Goal: Transaction & Acquisition: Purchase product/service

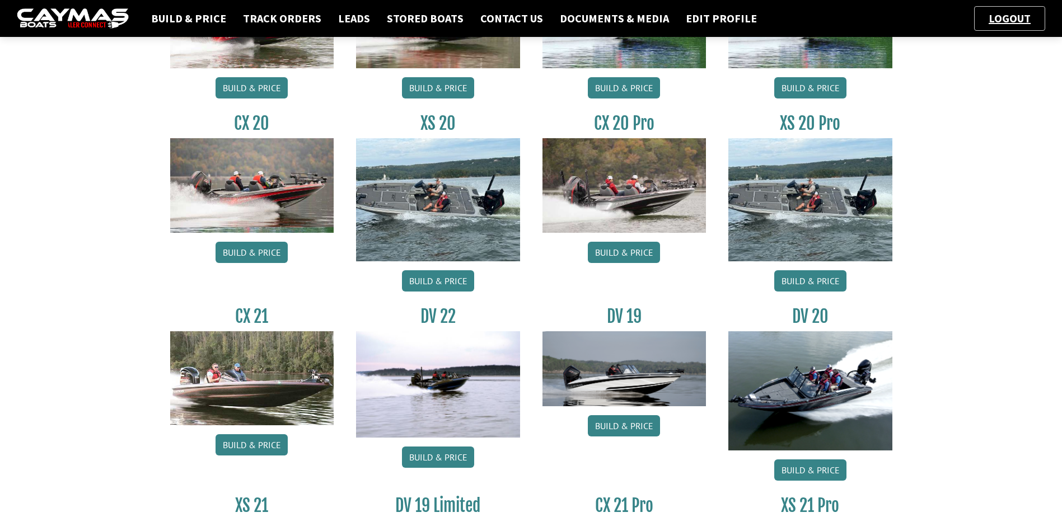
scroll to position [56, 0]
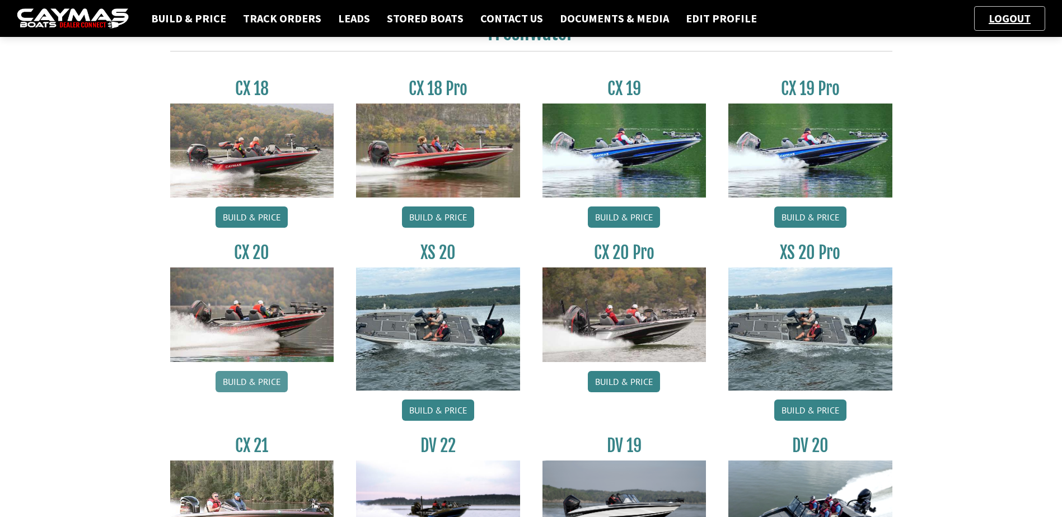
click at [264, 380] on link "Build & Price" at bounding box center [252, 381] width 72 height 21
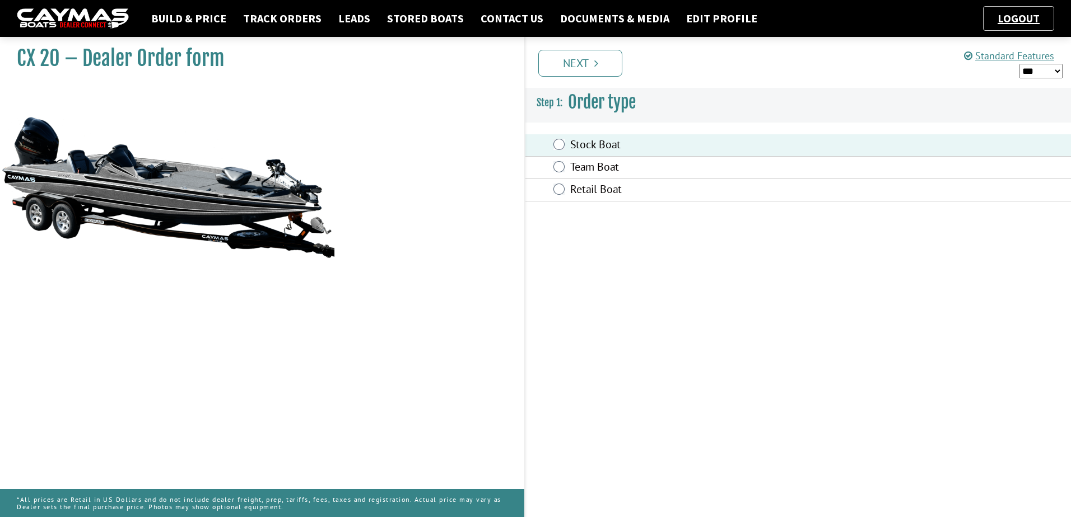
click at [587, 63] on link "Next" at bounding box center [580, 63] width 84 height 27
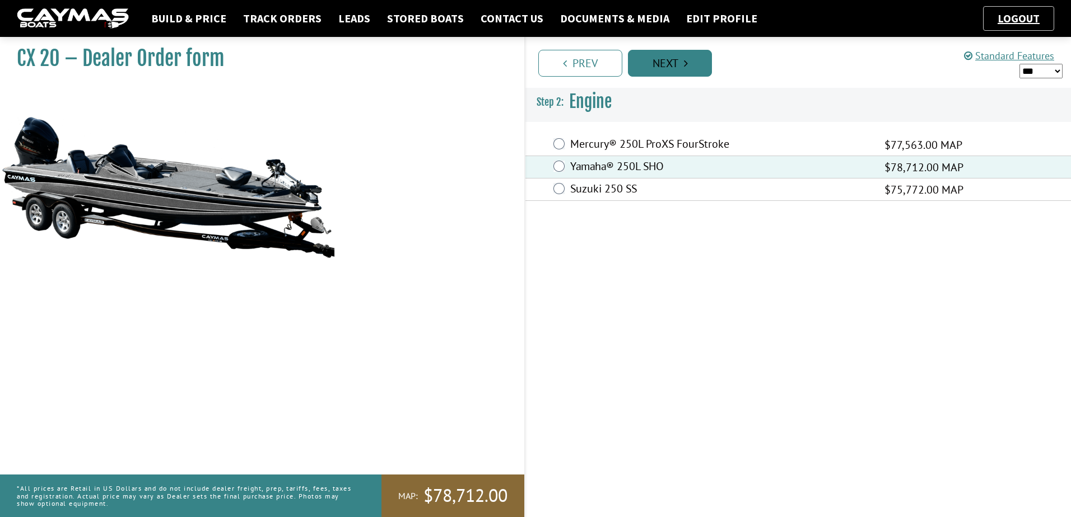
click at [671, 68] on link "Next" at bounding box center [670, 63] width 84 height 27
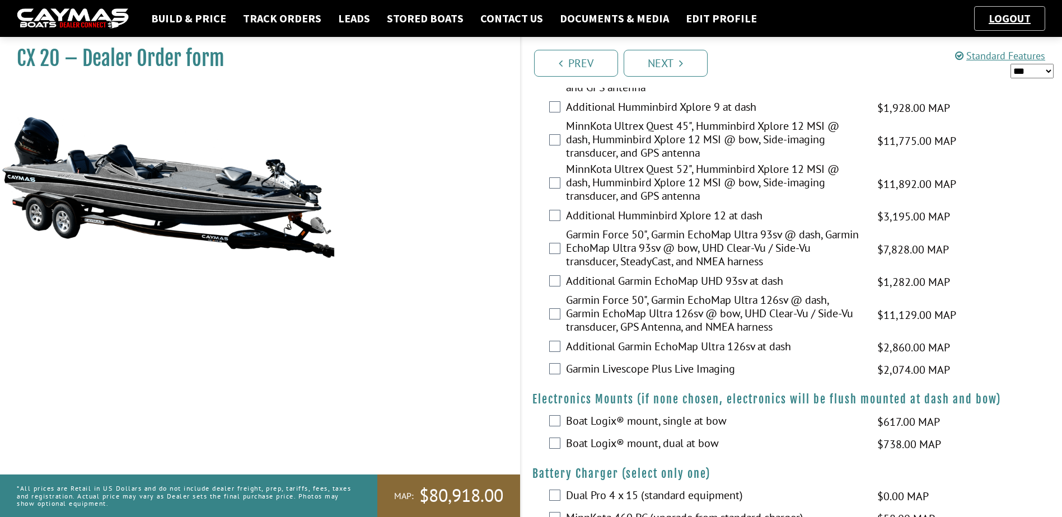
scroll to position [392, 0]
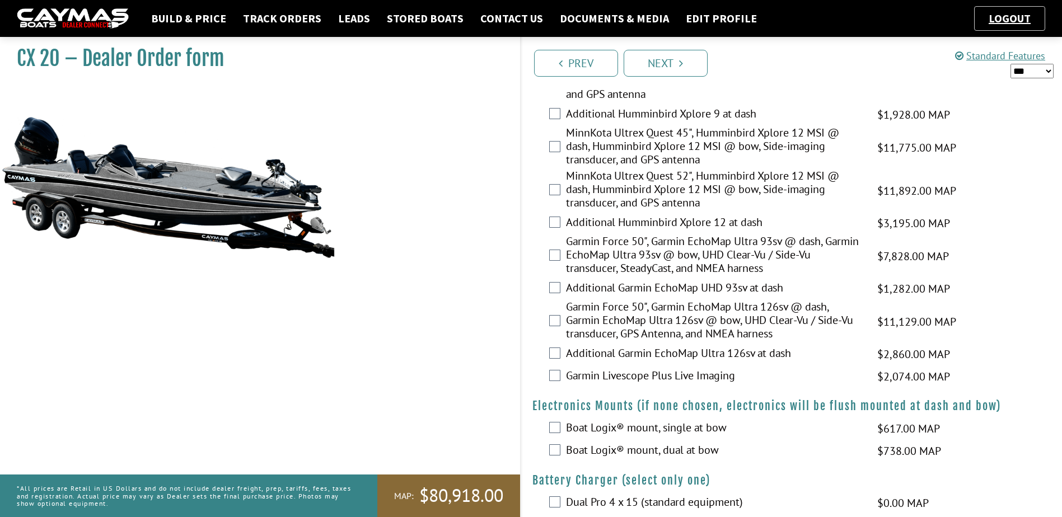
click at [1020, 72] on select "*** ****** ******" at bounding box center [1032, 71] width 43 height 15
select select "*"
click at [1011, 64] on select "*** ****** ******" at bounding box center [1032, 71] width 43 height 15
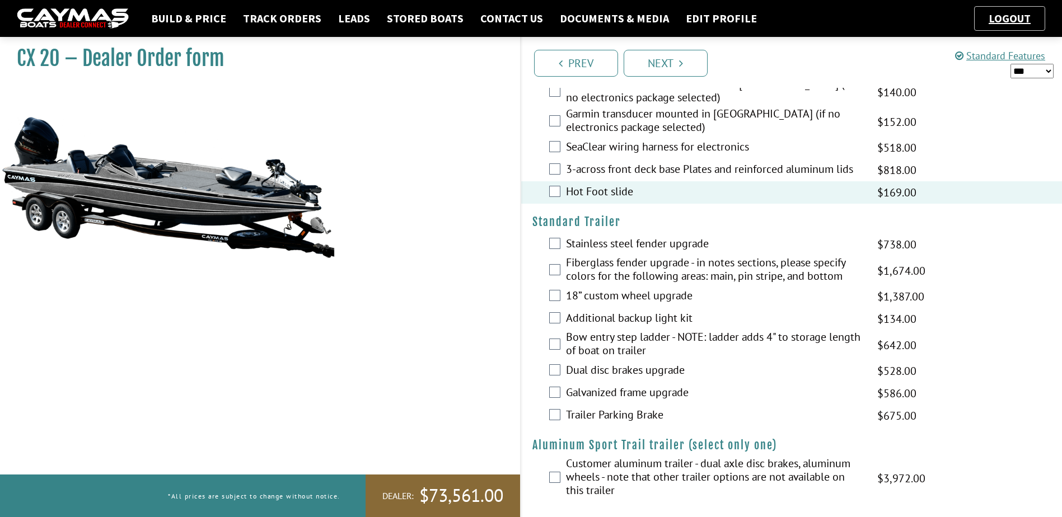
scroll to position [1766, 0]
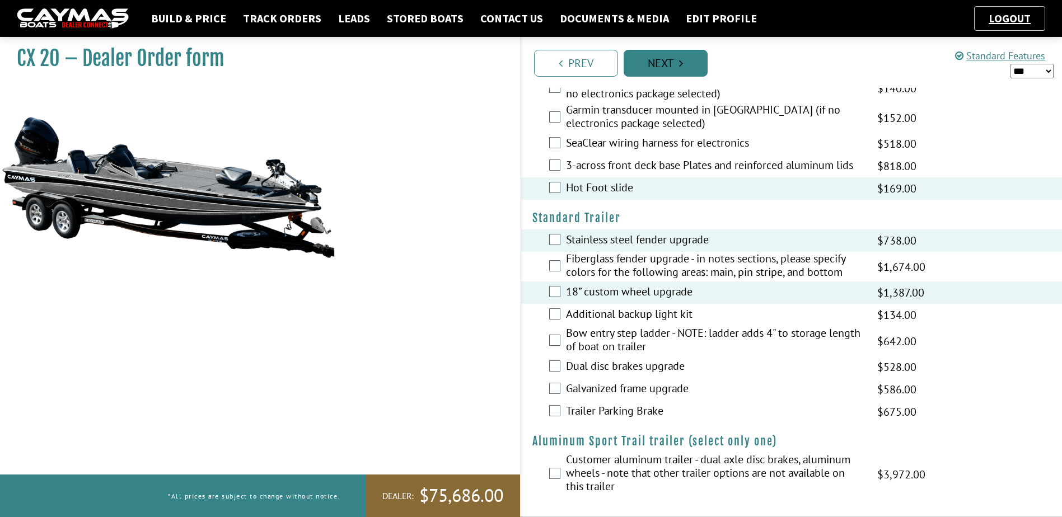
click at [667, 60] on link "Next" at bounding box center [666, 63] width 84 height 27
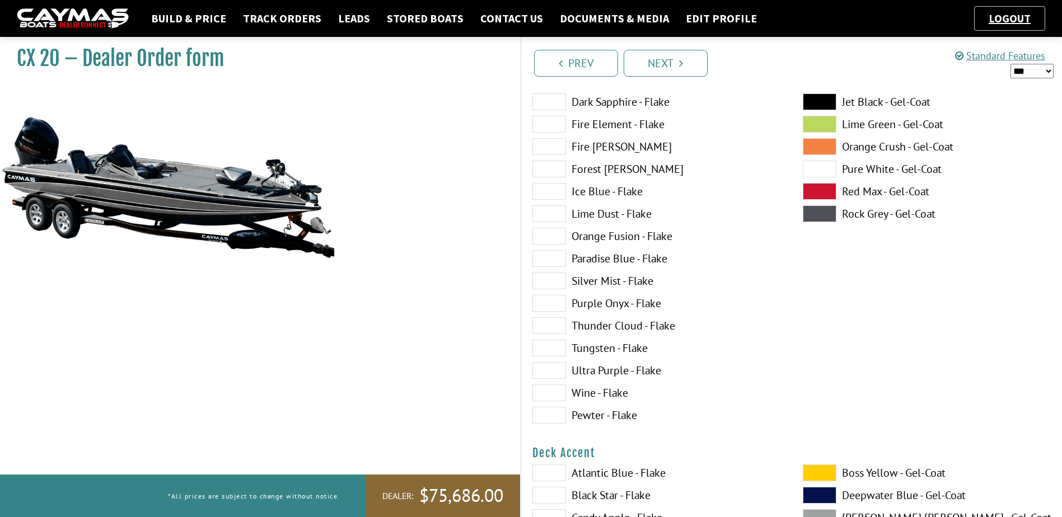
scroll to position [224, 0]
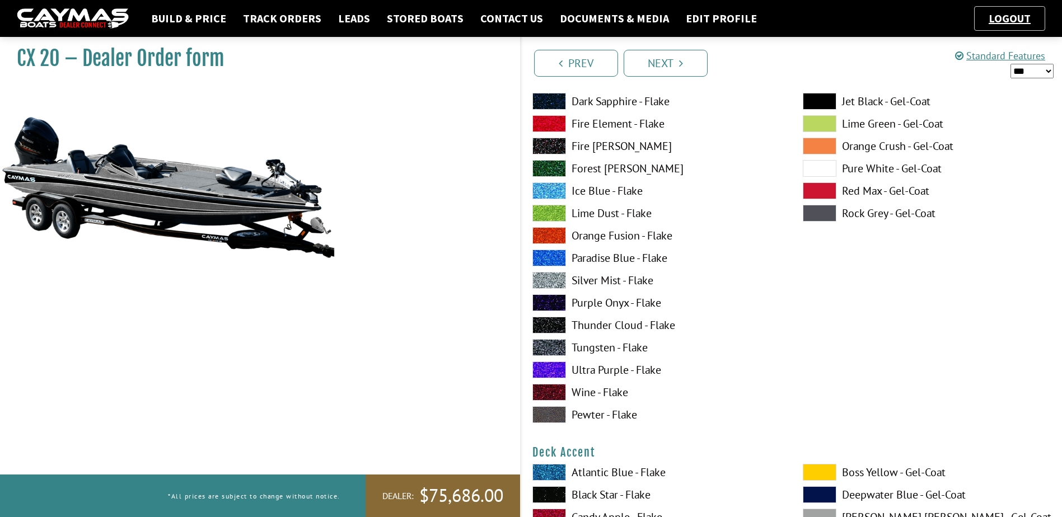
drag, startPoint x: 558, startPoint y: 368, endPoint x: 712, endPoint y: 404, distance: 157.4
click at [712, 404] on div "Atlantic Blue - Flake Black Star - Flake Candy Apple - Flake Cobalt Sand - Flak…" at bounding box center [656, 216] width 270 height 426
click at [546, 323] on span at bounding box center [550, 325] width 34 height 17
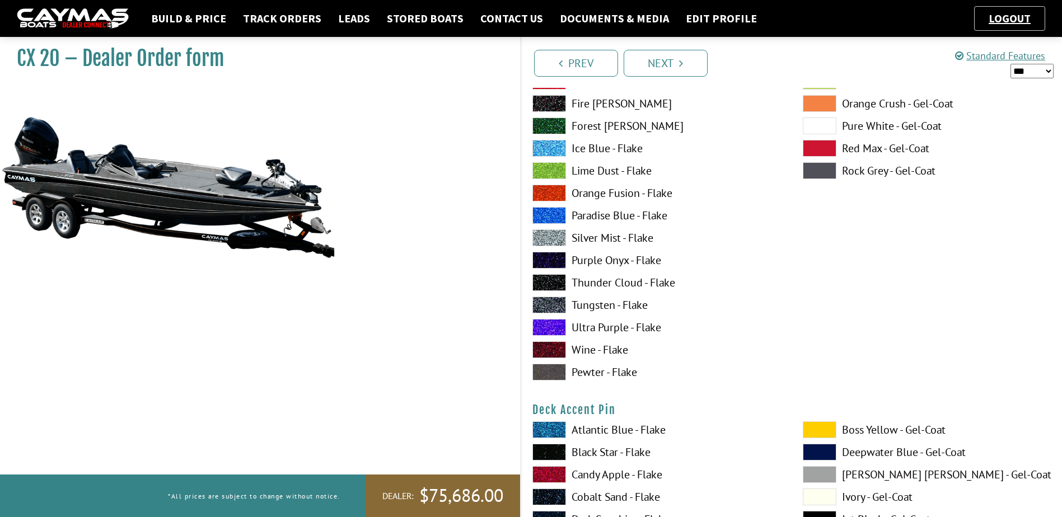
scroll to position [728, 0]
click at [543, 278] on span at bounding box center [550, 282] width 34 height 17
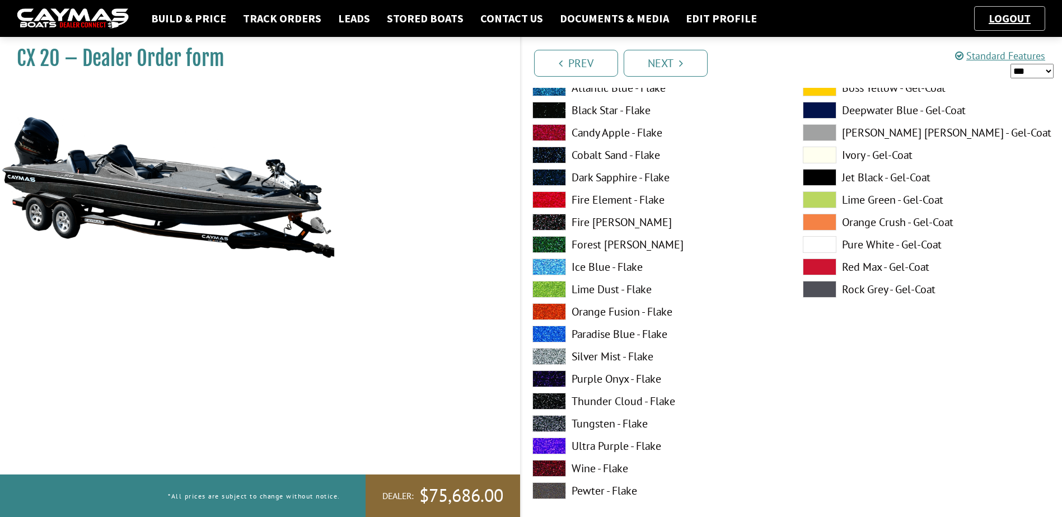
scroll to position [1120, 0]
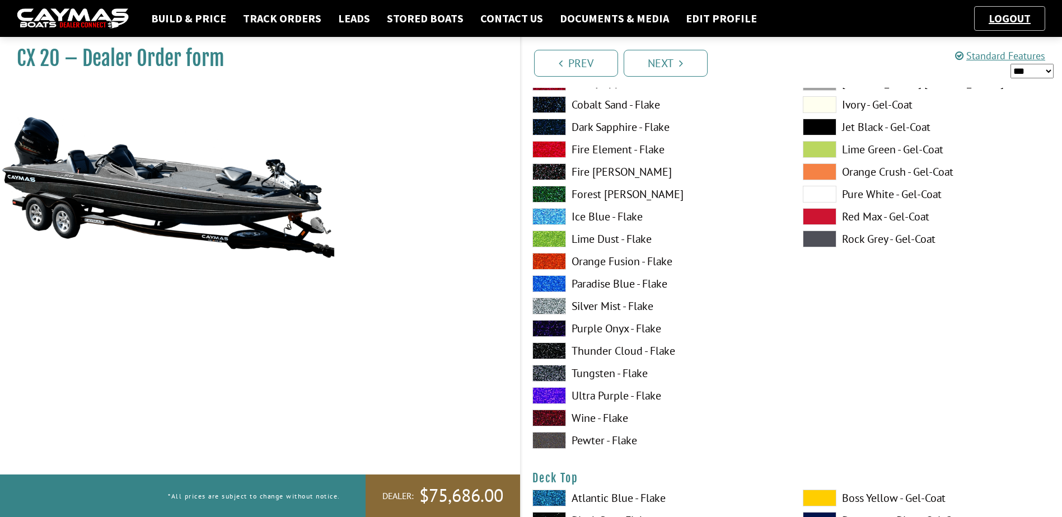
click at [544, 348] on span at bounding box center [550, 351] width 34 height 17
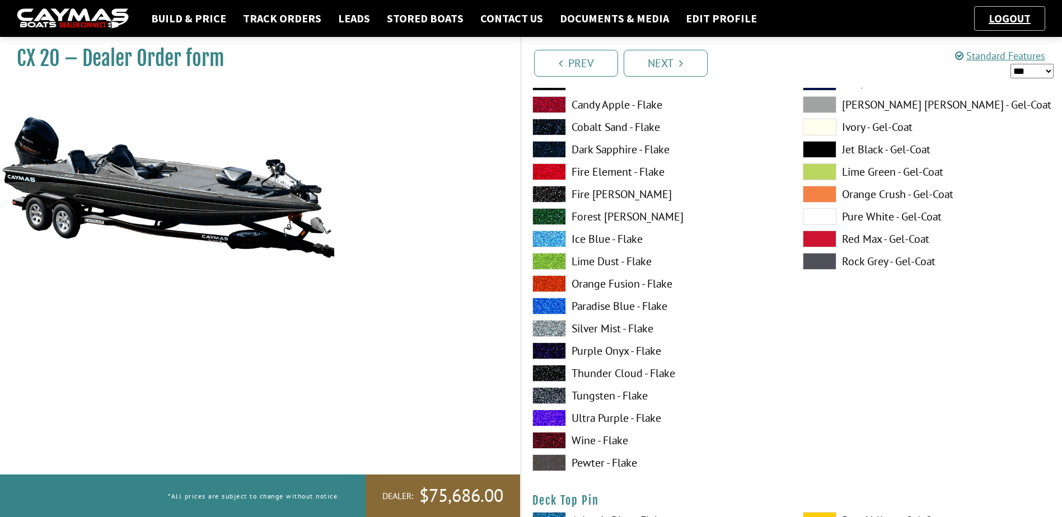
scroll to position [1568, 0]
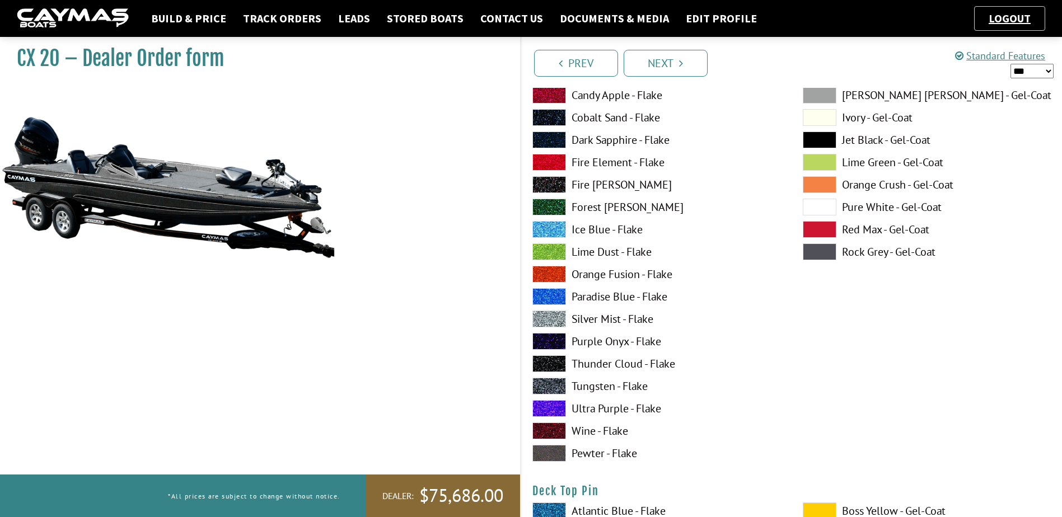
click at [554, 361] on span at bounding box center [550, 364] width 34 height 17
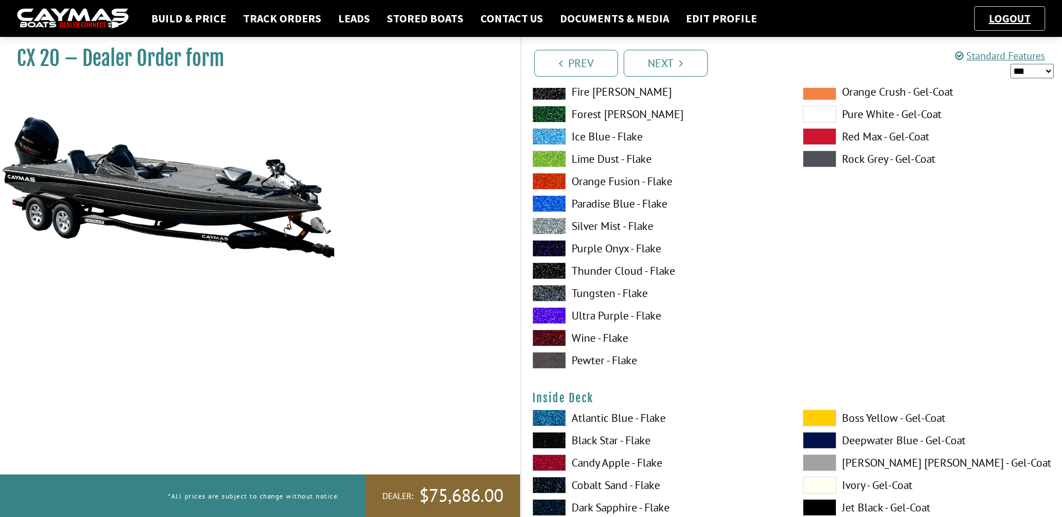
scroll to position [2128, 0]
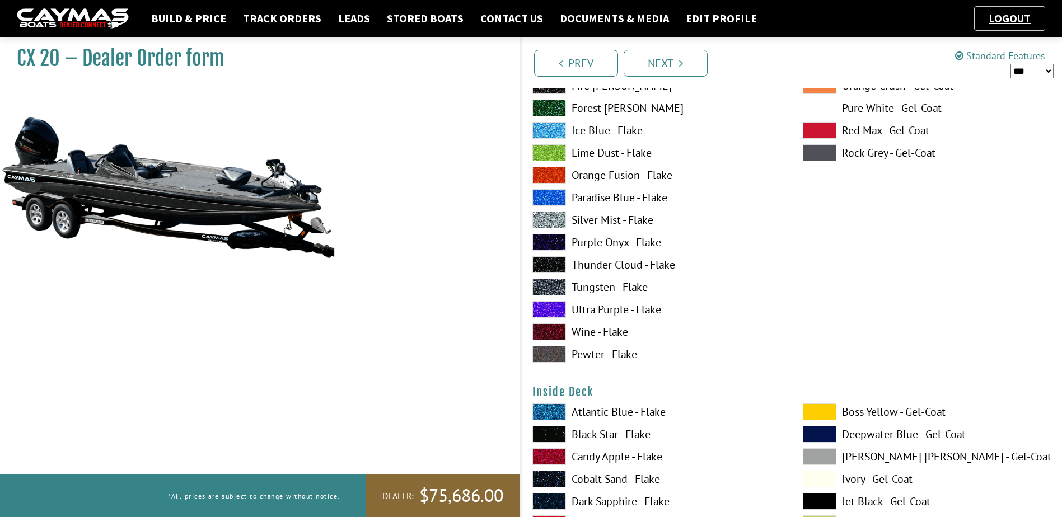
click at [552, 265] on span at bounding box center [550, 264] width 34 height 17
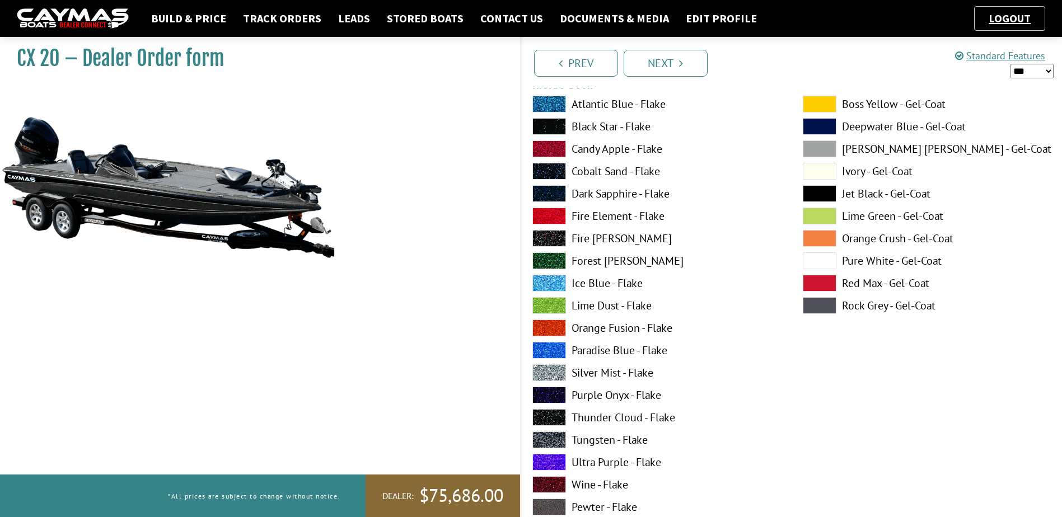
scroll to position [2464, 0]
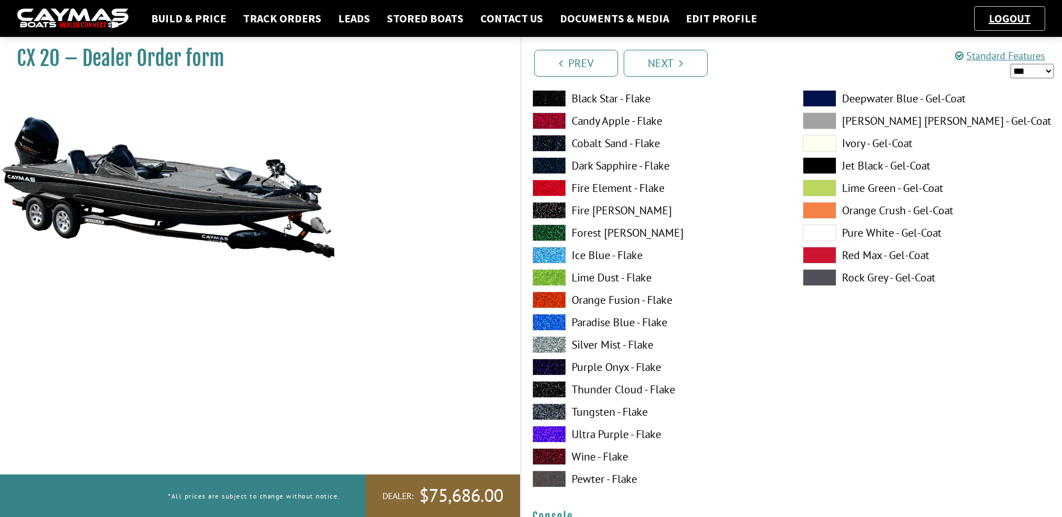
click at [546, 389] on span at bounding box center [550, 389] width 34 height 17
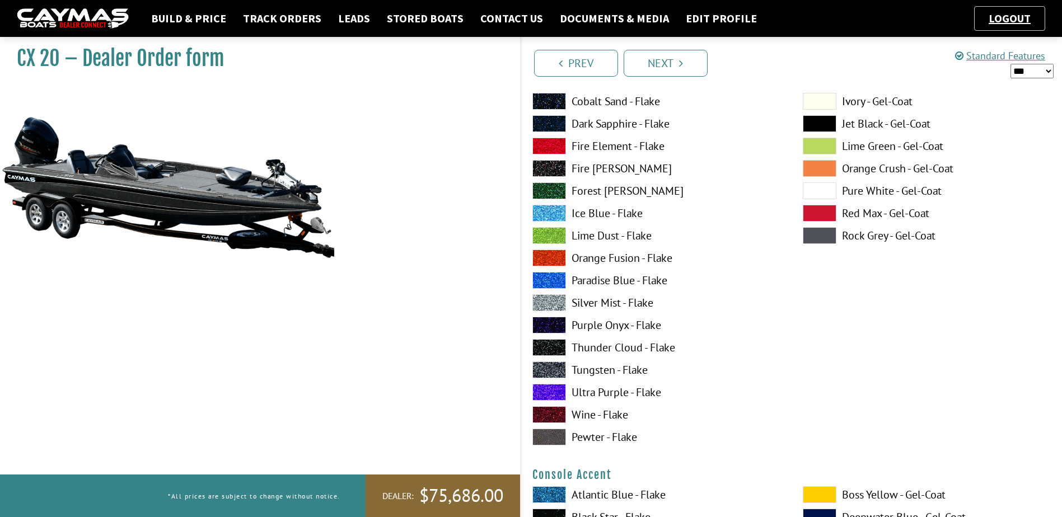
scroll to position [2968, 0]
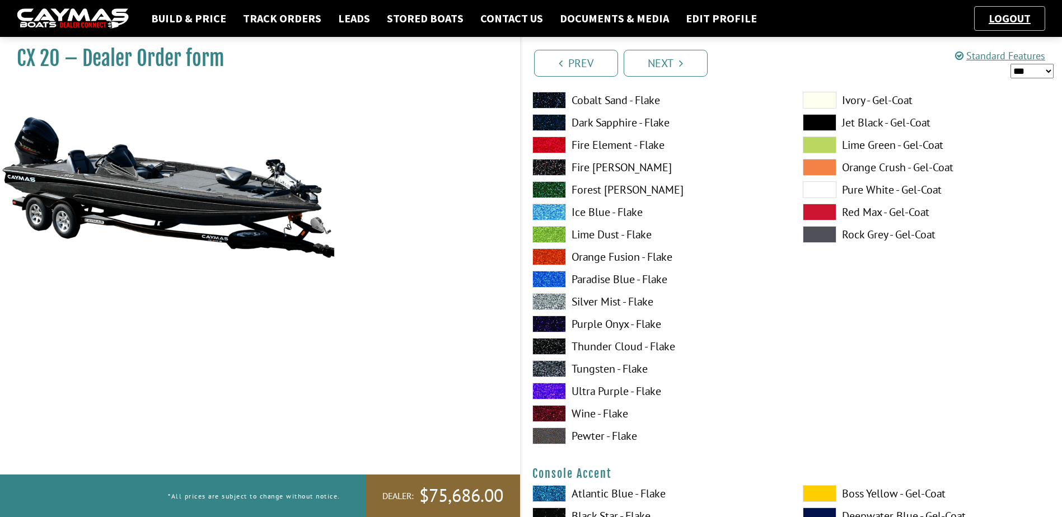
click at [559, 348] on span at bounding box center [550, 346] width 34 height 17
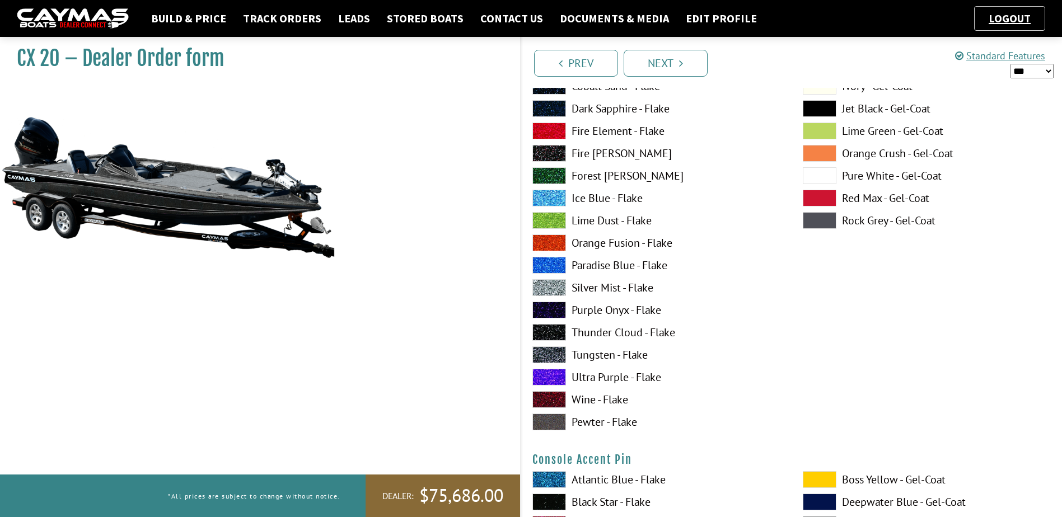
scroll to position [3472, 0]
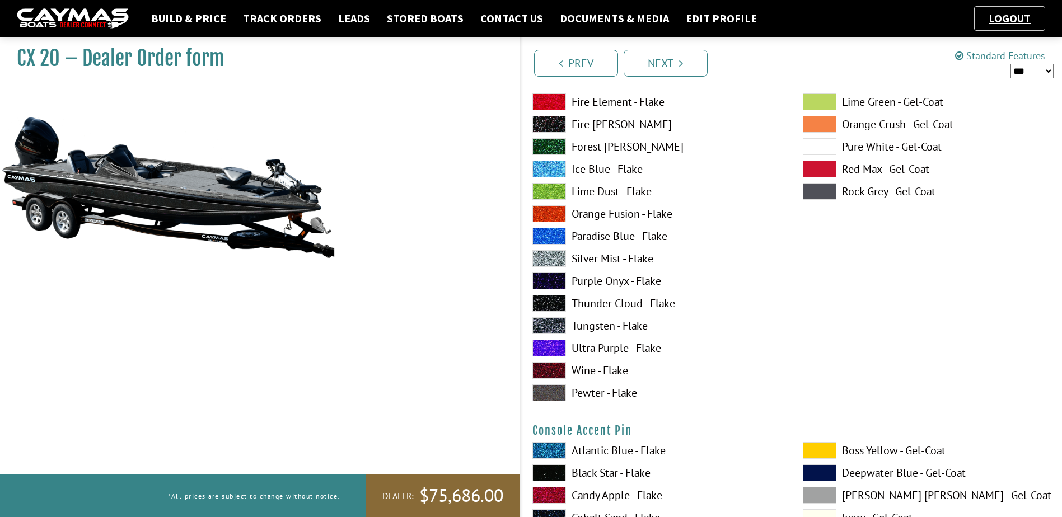
click at [549, 297] on span at bounding box center [550, 303] width 34 height 17
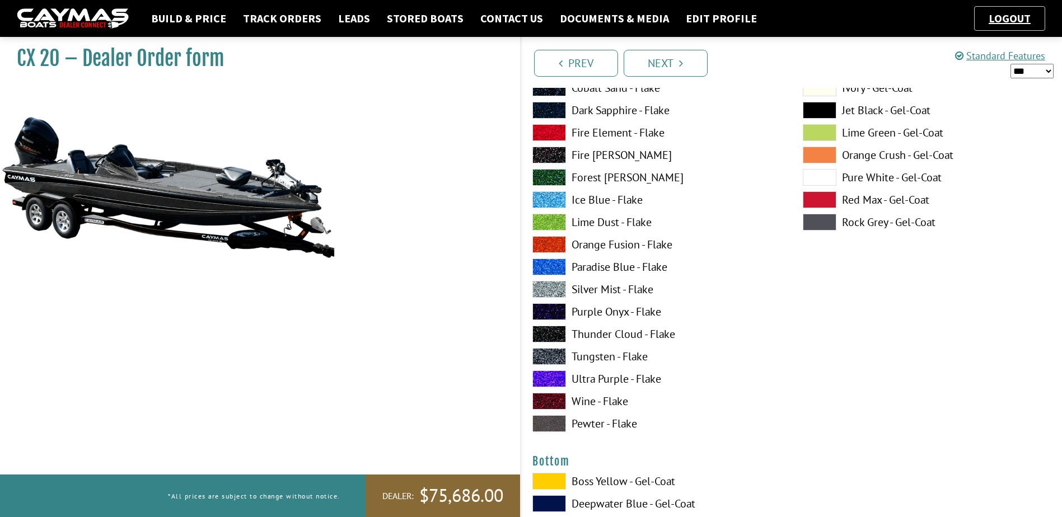
scroll to position [3920, 0]
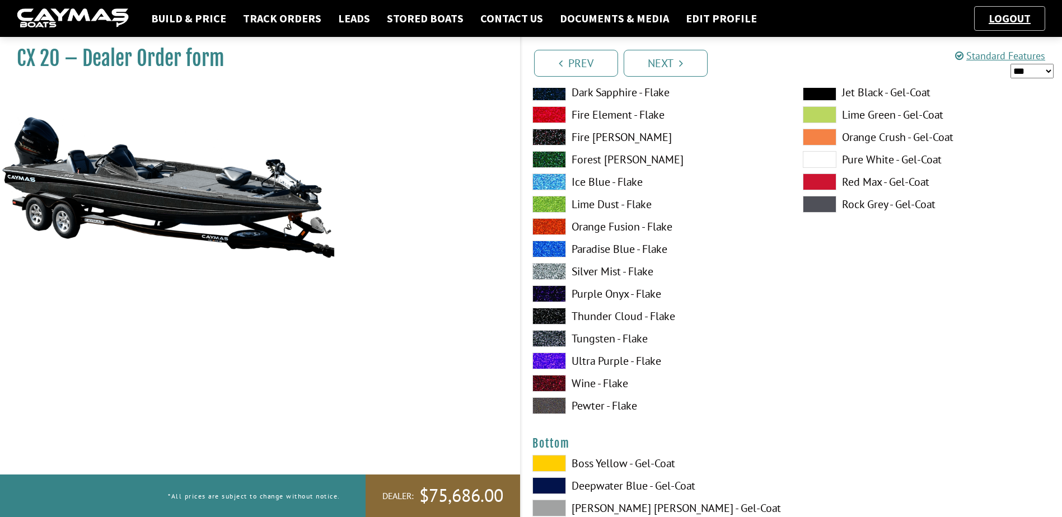
click at [550, 319] on span at bounding box center [550, 316] width 34 height 17
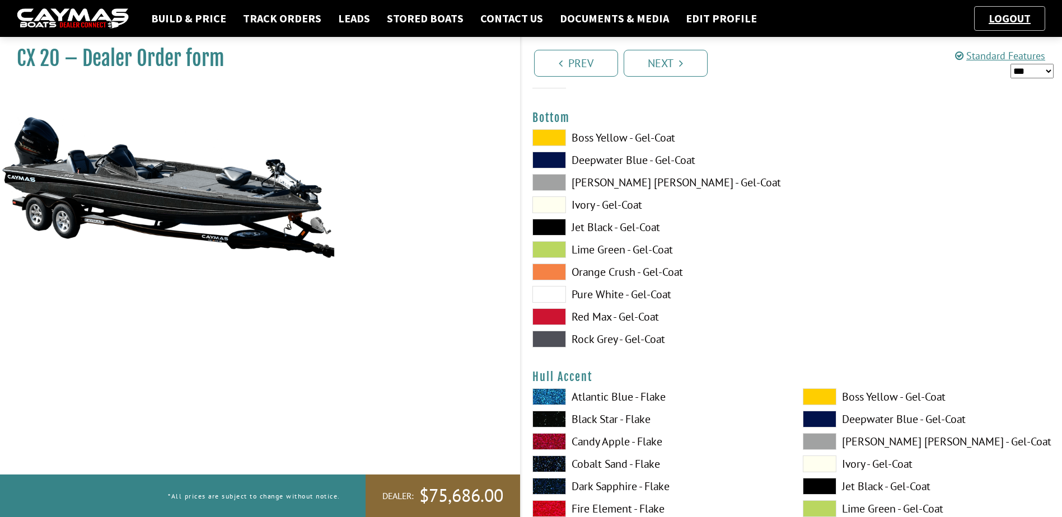
scroll to position [4256, 0]
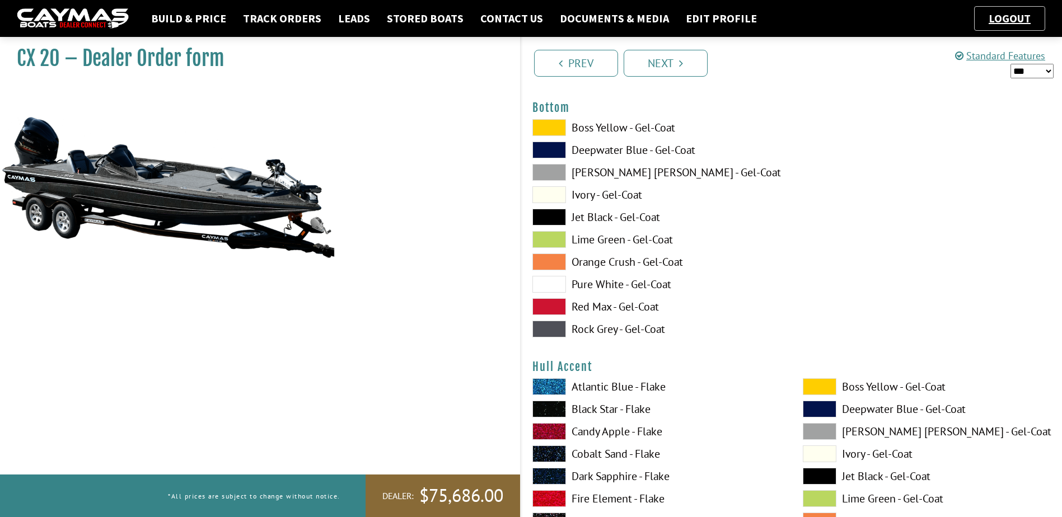
click at [554, 215] on span at bounding box center [550, 217] width 34 height 17
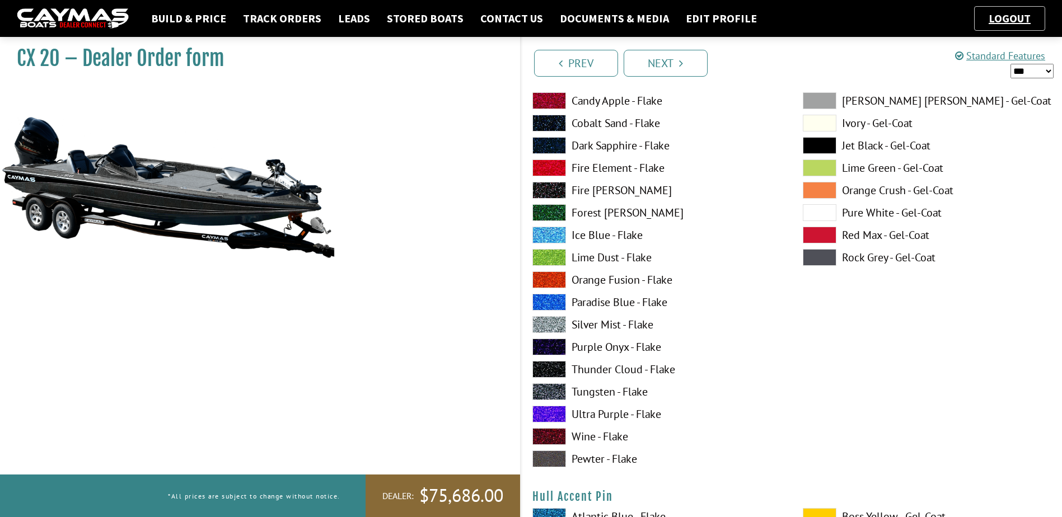
scroll to position [4648, 0]
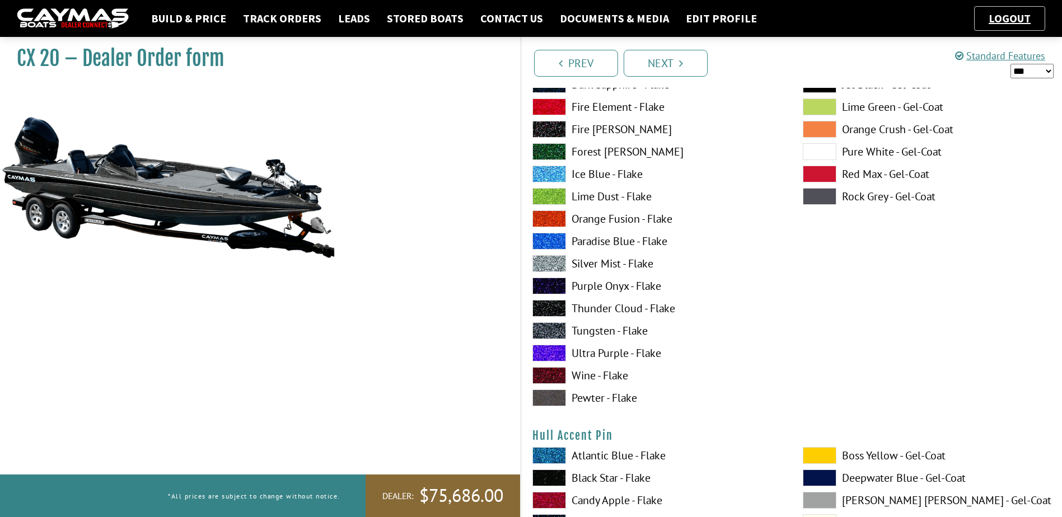
click at [550, 306] on span at bounding box center [550, 308] width 34 height 17
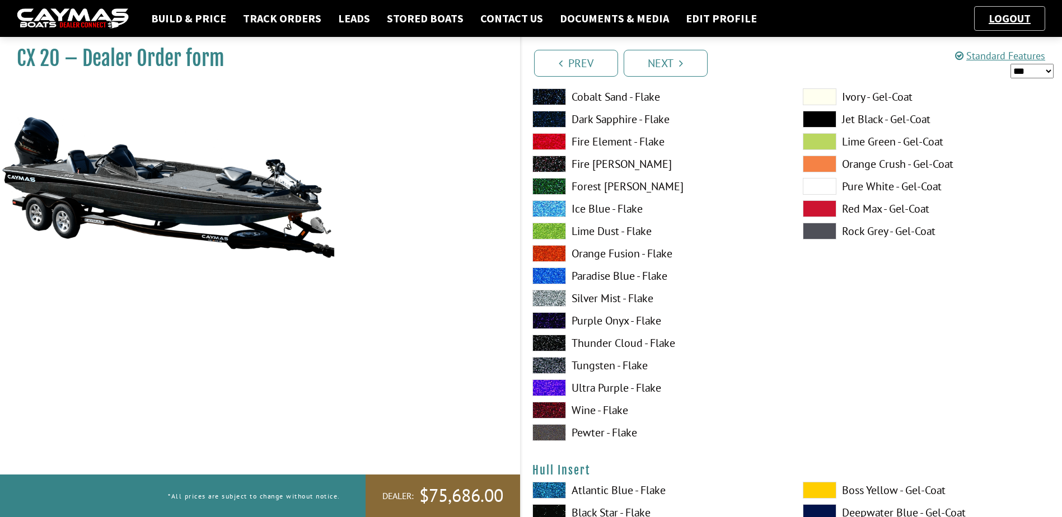
scroll to position [5096, 0]
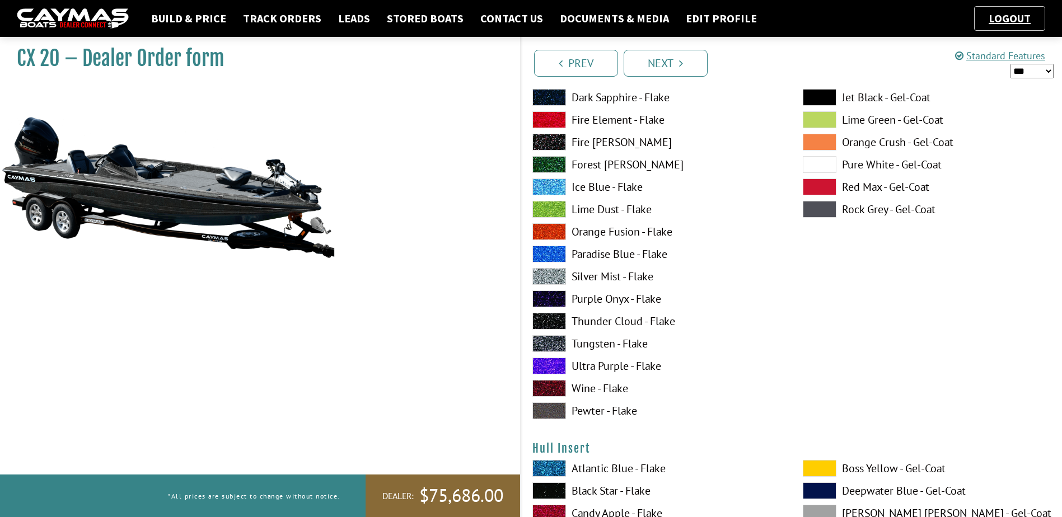
click at [554, 324] on span at bounding box center [550, 321] width 34 height 17
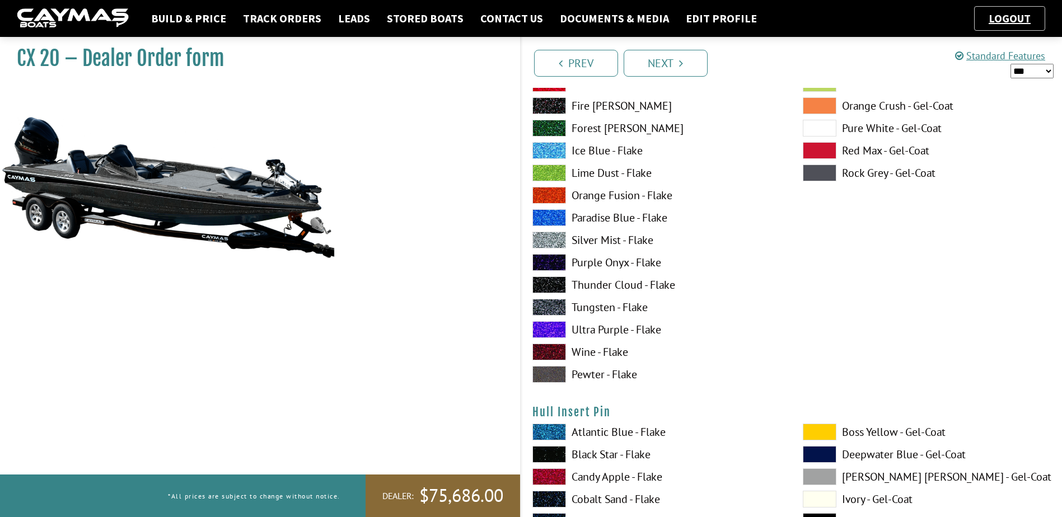
scroll to position [5600, 0]
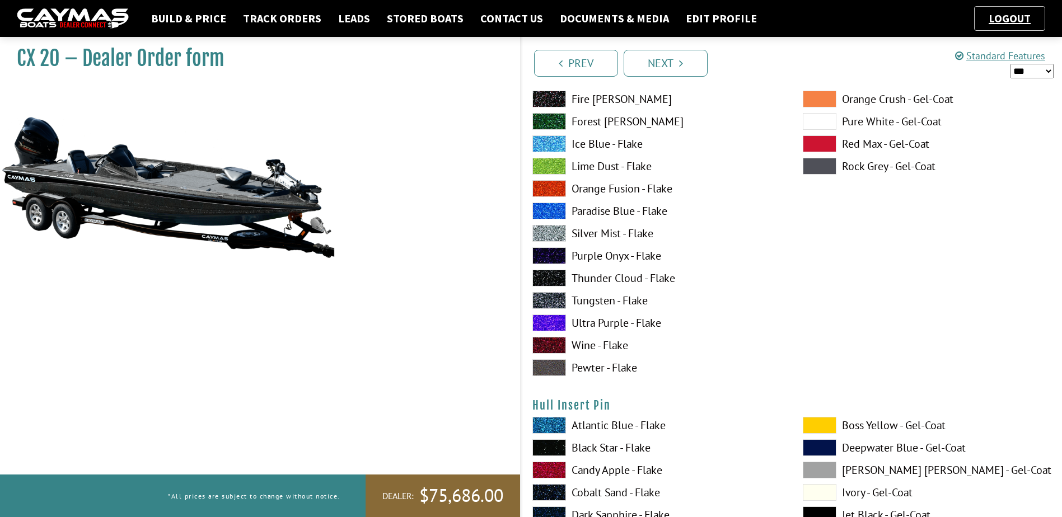
click at [552, 280] on span at bounding box center [550, 278] width 34 height 17
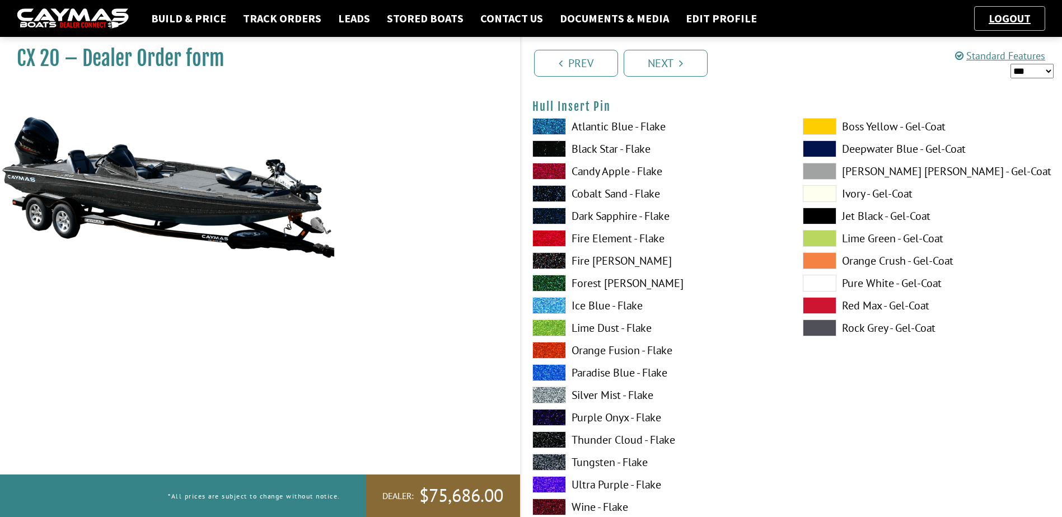
scroll to position [6104, 0]
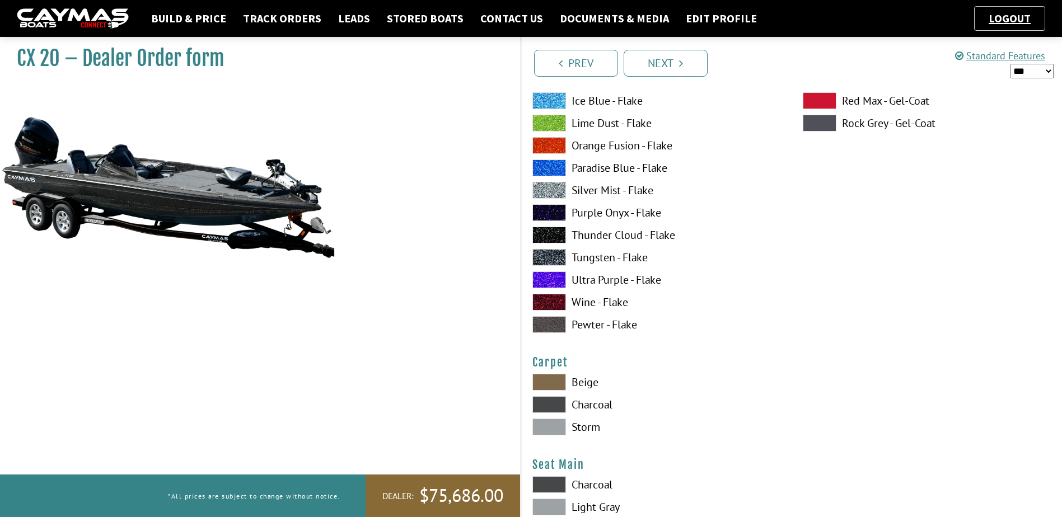
click at [549, 235] on span at bounding box center [550, 235] width 34 height 17
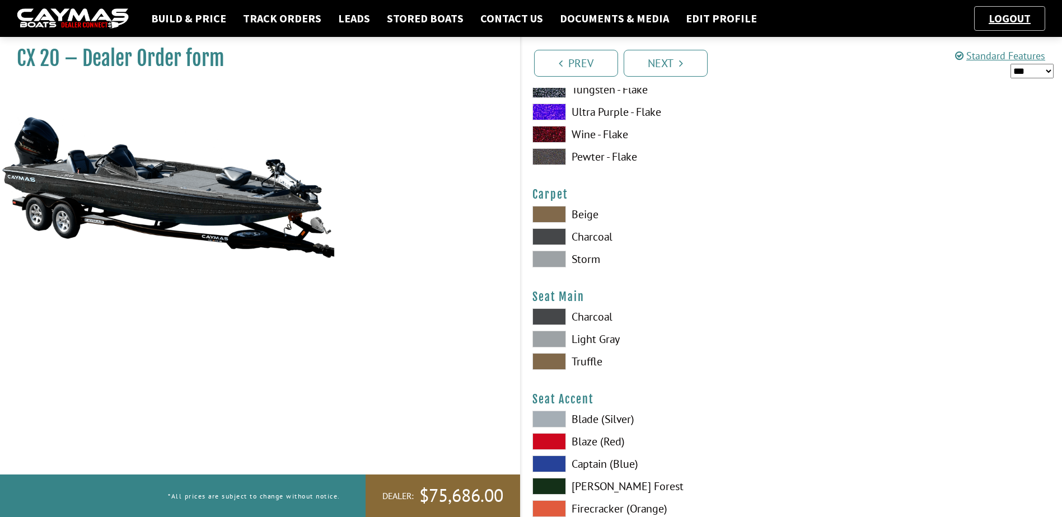
scroll to position [6328, 0]
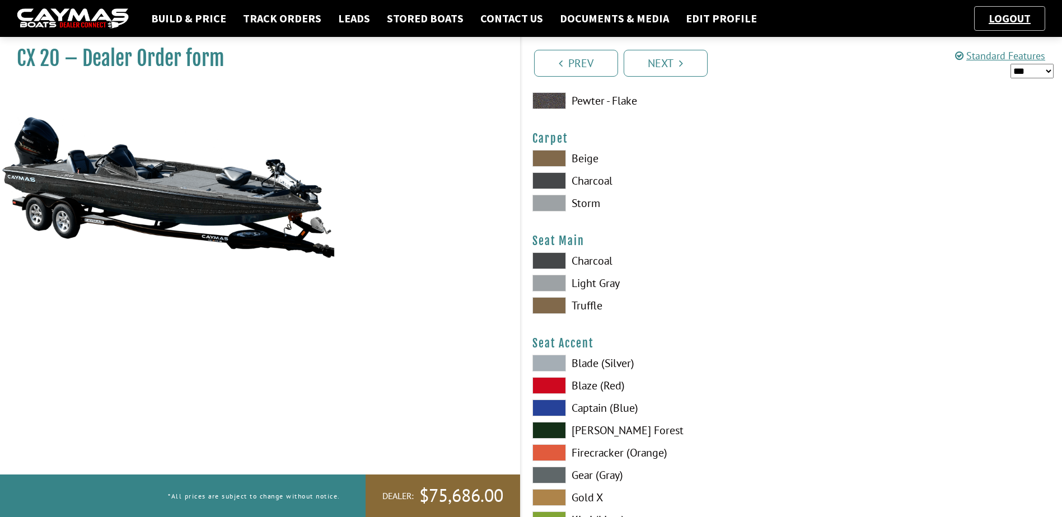
click at [553, 178] on span at bounding box center [550, 180] width 34 height 17
click at [553, 305] on span at bounding box center [550, 305] width 34 height 17
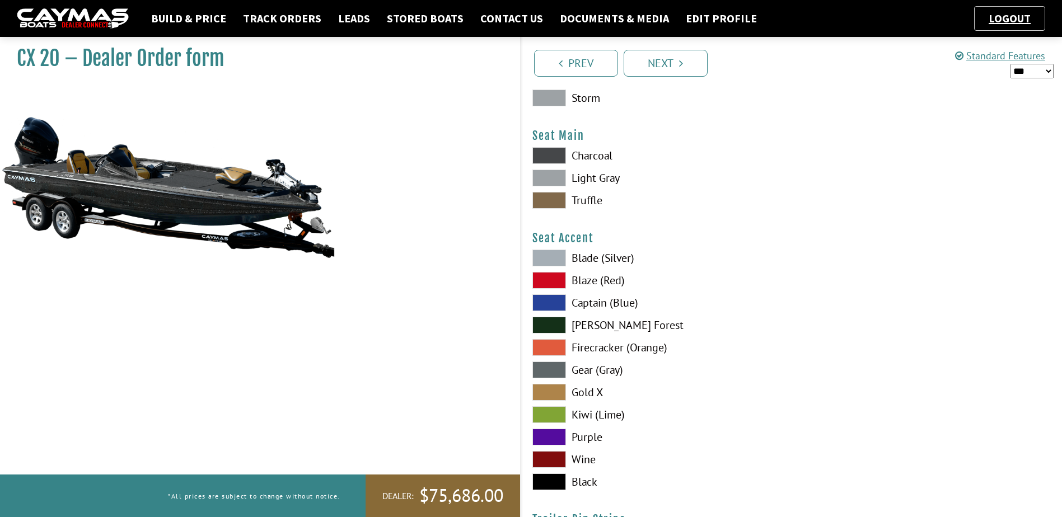
scroll to position [6440, 0]
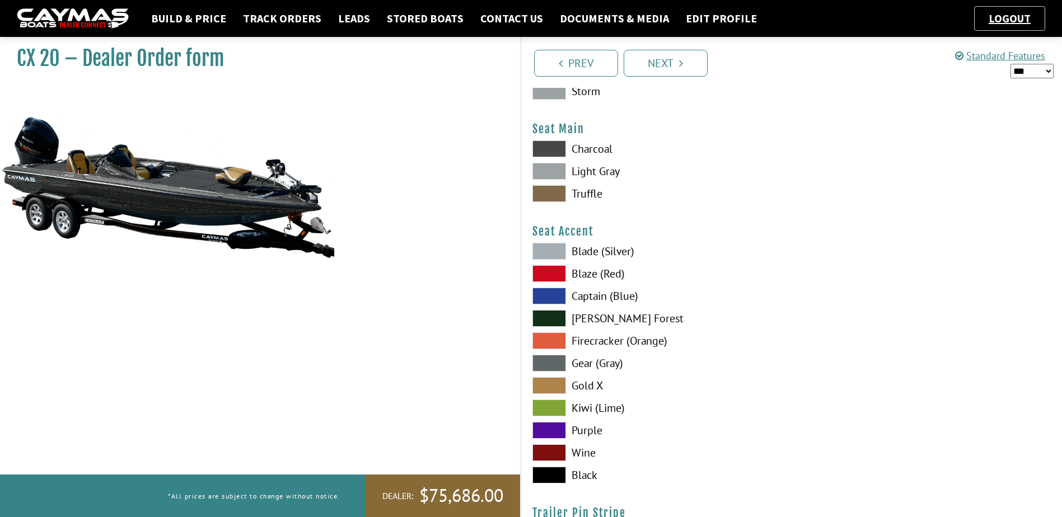
click at [549, 470] on span at bounding box center [550, 475] width 34 height 17
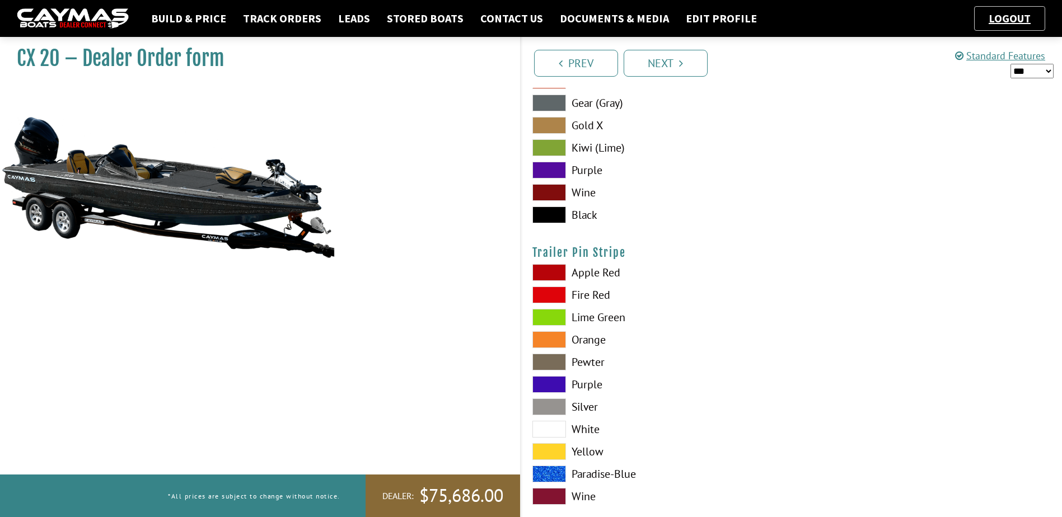
scroll to position [6721, 0]
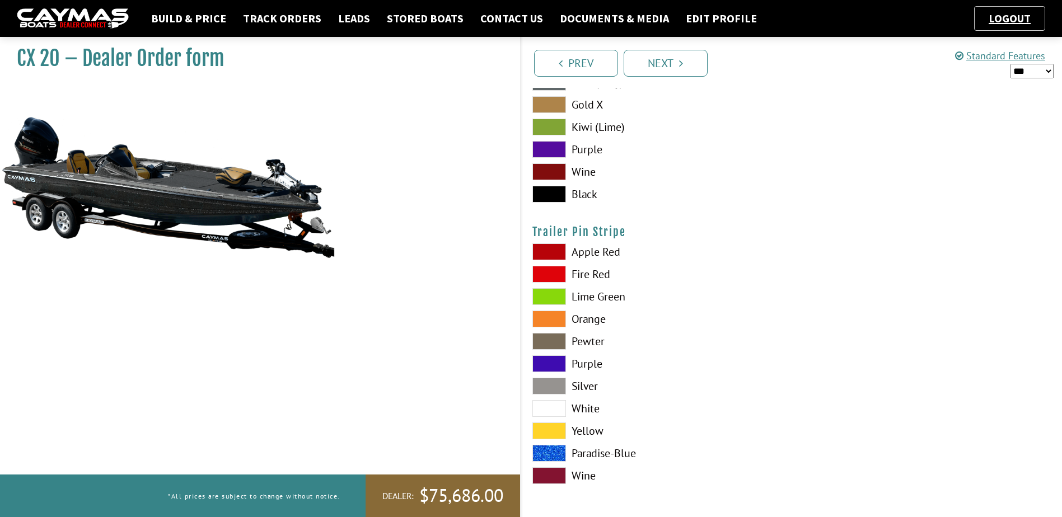
click at [550, 342] on span at bounding box center [550, 341] width 34 height 17
click at [684, 65] on link "Next" at bounding box center [666, 63] width 84 height 27
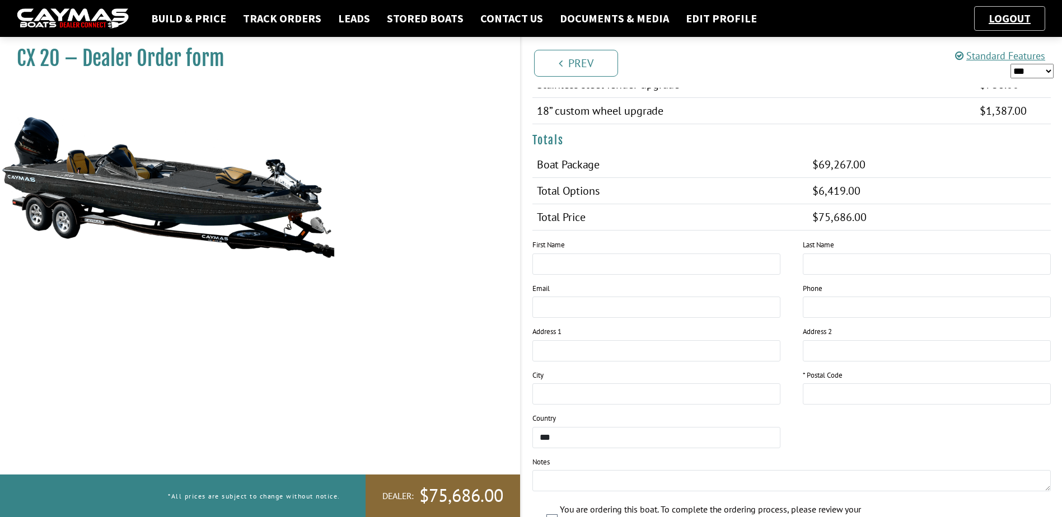
scroll to position [1183, 0]
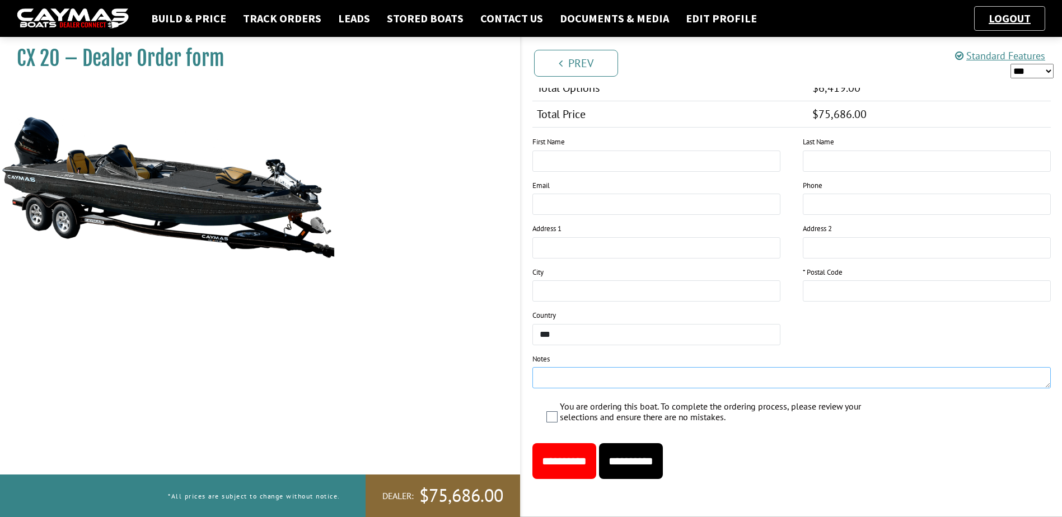
click at [587, 376] on textarea at bounding box center [792, 377] width 519 height 21
click at [786, 379] on textarea "**********" at bounding box center [792, 377] width 519 height 21
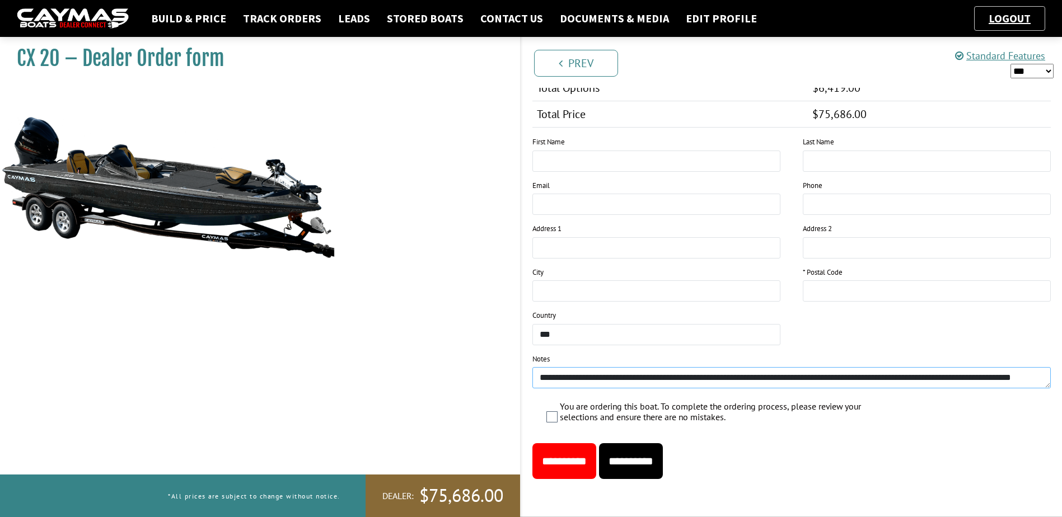
click at [1035, 379] on textarea "**********" at bounding box center [792, 377] width 519 height 21
click at [564, 381] on textarea "**********" at bounding box center [792, 377] width 519 height 21
click at [567, 377] on textarea "**********" at bounding box center [792, 377] width 519 height 21
type textarea "**********"
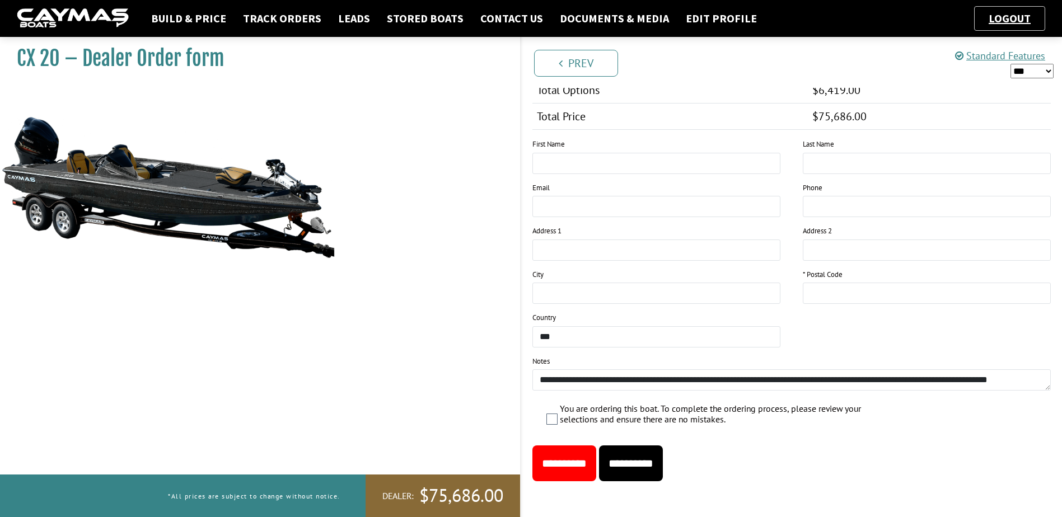
scroll to position [1183, 0]
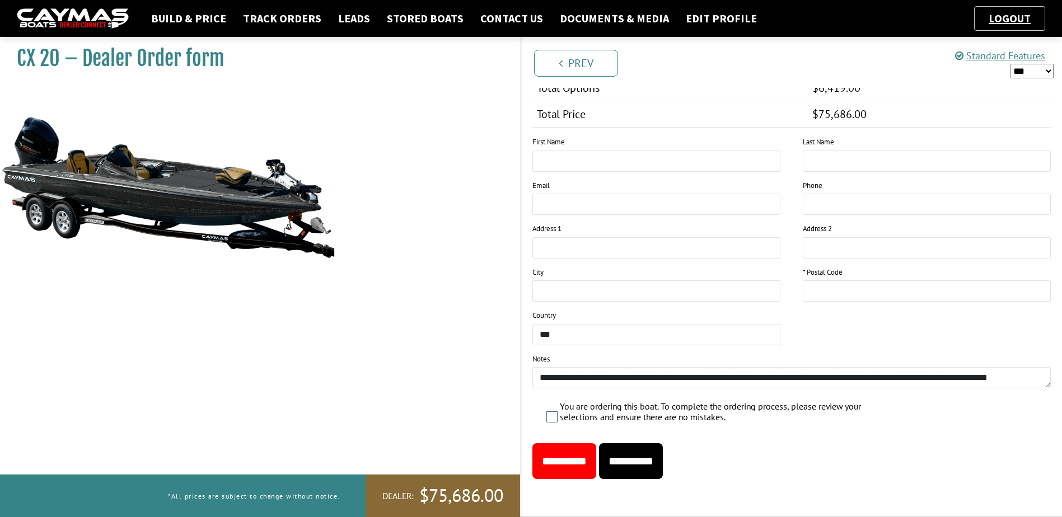
click at [578, 456] on input "**********" at bounding box center [565, 462] width 64 height 36
type input "*****"
click at [569, 455] on input "**********" at bounding box center [565, 462] width 64 height 36
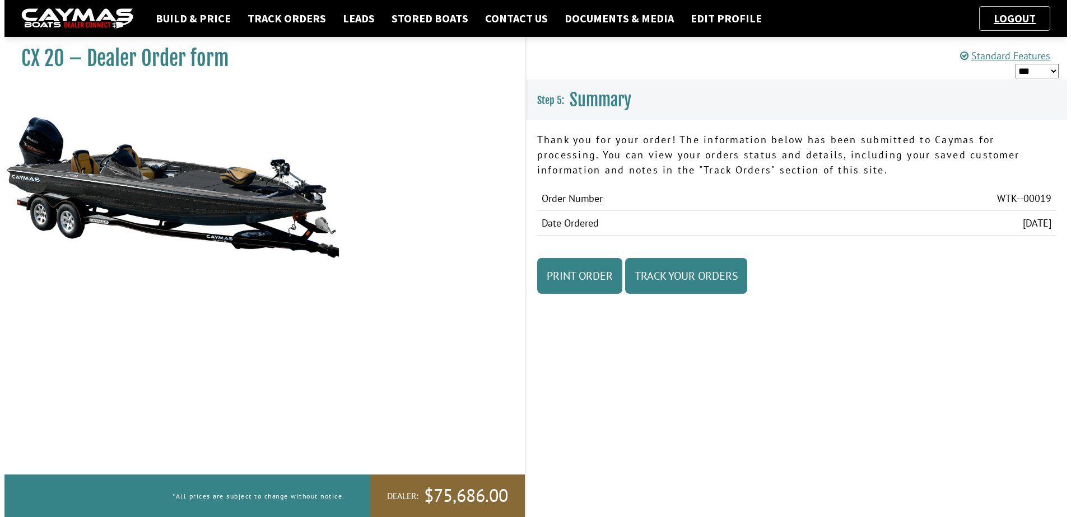
scroll to position [0, 0]
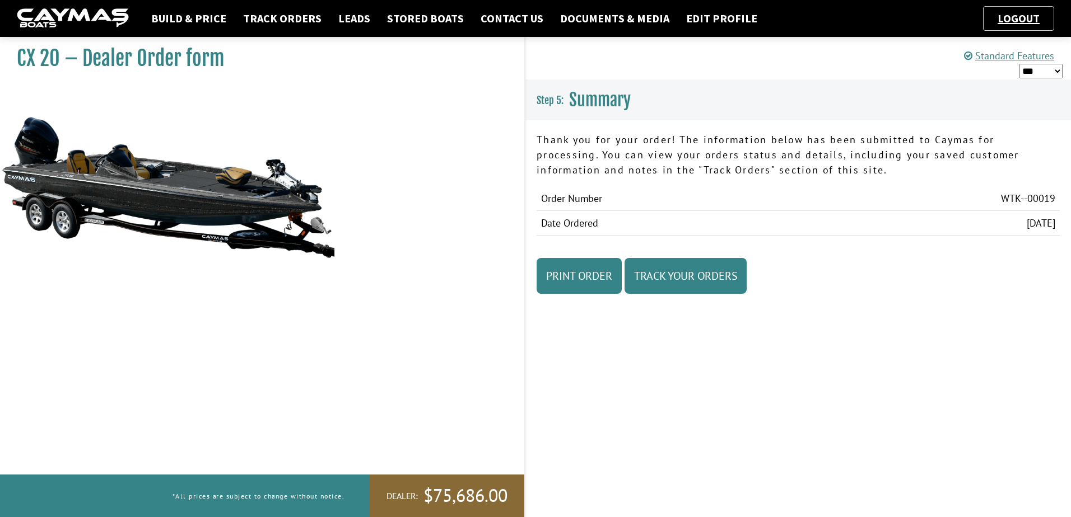
click at [872, 305] on fieldset "To complete the ordering process, please review your selections below and ensur…" at bounding box center [797, 226] width 545 height 211
